Goal: Task Accomplishment & Management: Use online tool/utility

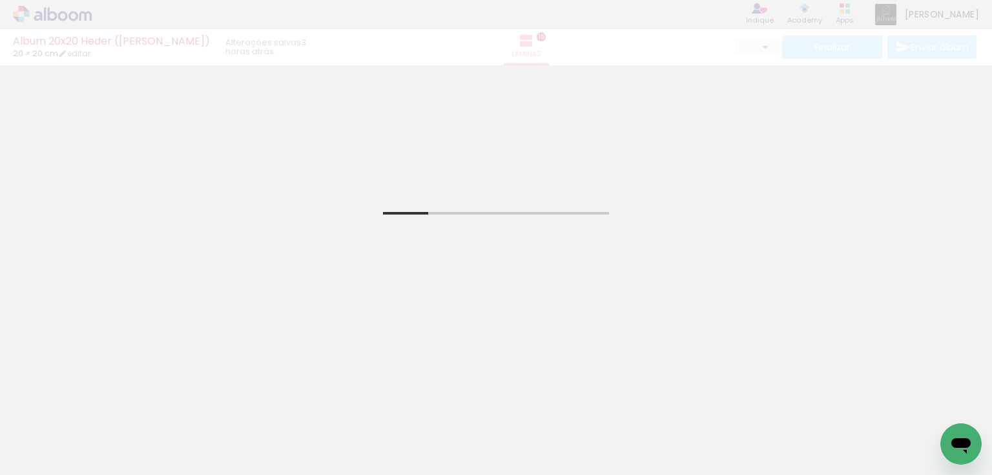
click at [858, 10] on div "Album 20x20 Heder ([PERSON_NAME]) 20 × 20 cm editar 3 horas atrás. Lâminas 15 F…" at bounding box center [496, 32] width 992 height 65
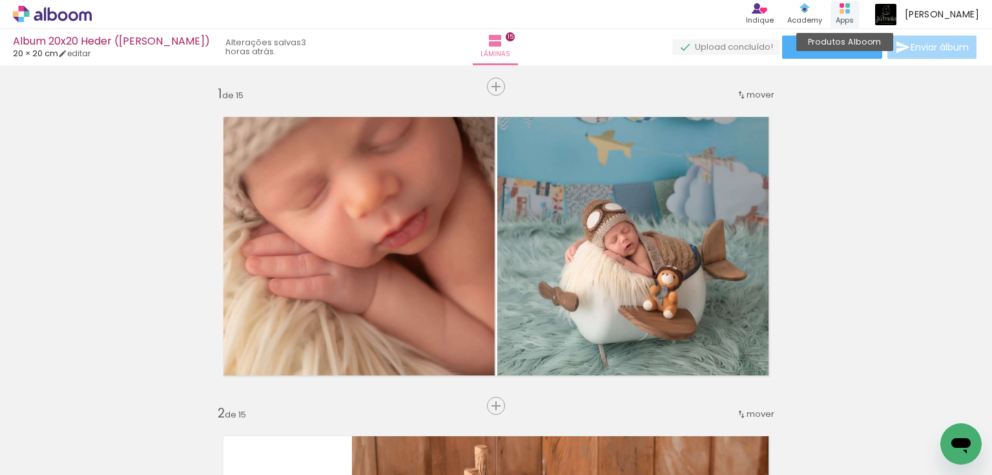
click at [850, 10] on icon at bounding box center [845, 8] width 10 height 10
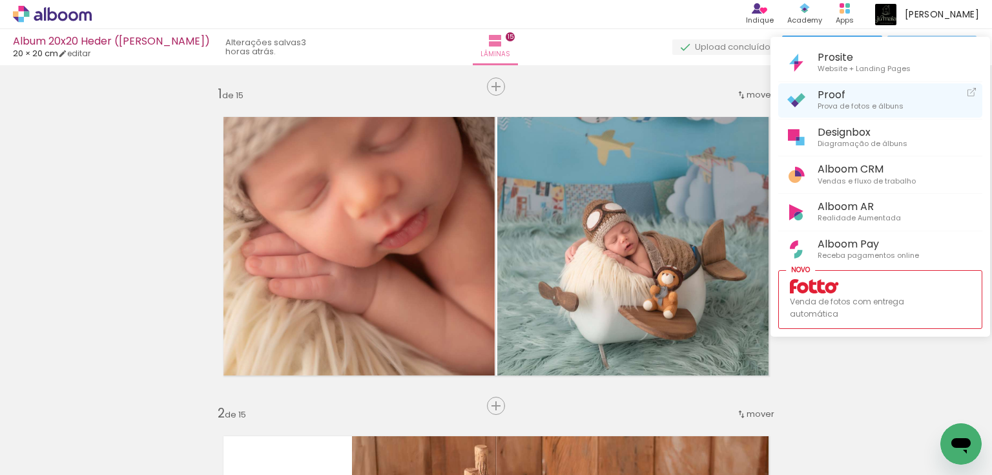
click at [842, 96] on span "Proof" at bounding box center [861, 94] width 86 height 12
